Goal: Entertainment & Leisure: Consume media (video, audio)

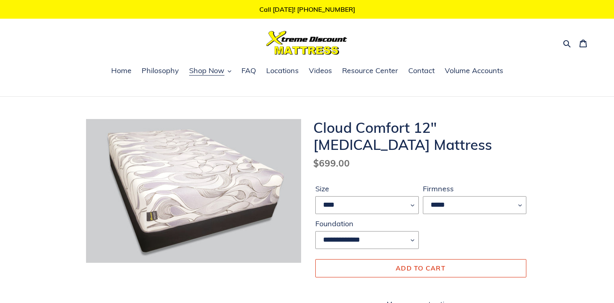
select select "****"
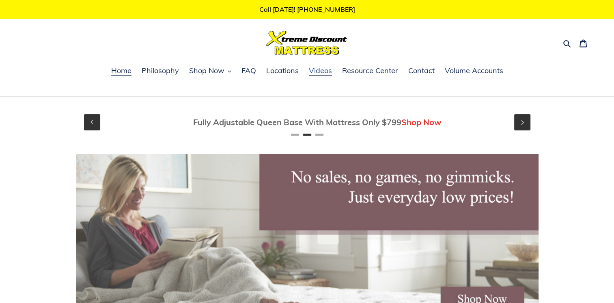
scroll to position [0, 462]
click at [318, 73] on span "Videos" at bounding box center [320, 71] width 23 height 10
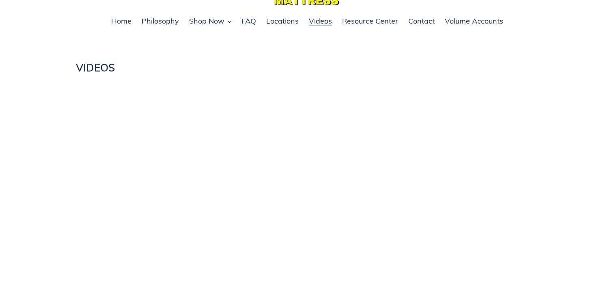
scroll to position [41, 0]
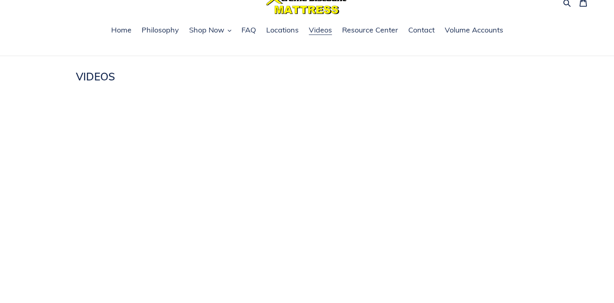
click at [586, 204] on div at bounding box center [307, 181] width 614 height 155
click at [592, 240] on div at bounding box center [307, 181] width 614 height 155
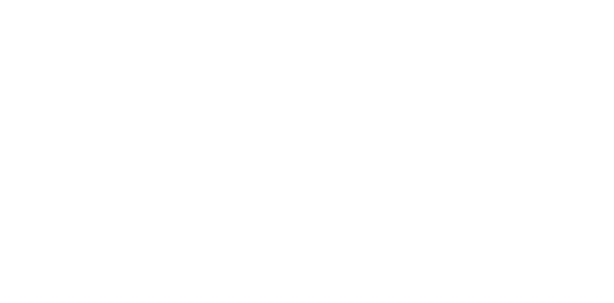
scroll to position [200, 0]
click at [592, 220] on div at bounding box center [307, 177] width 614 height 155
